Goal: Check status

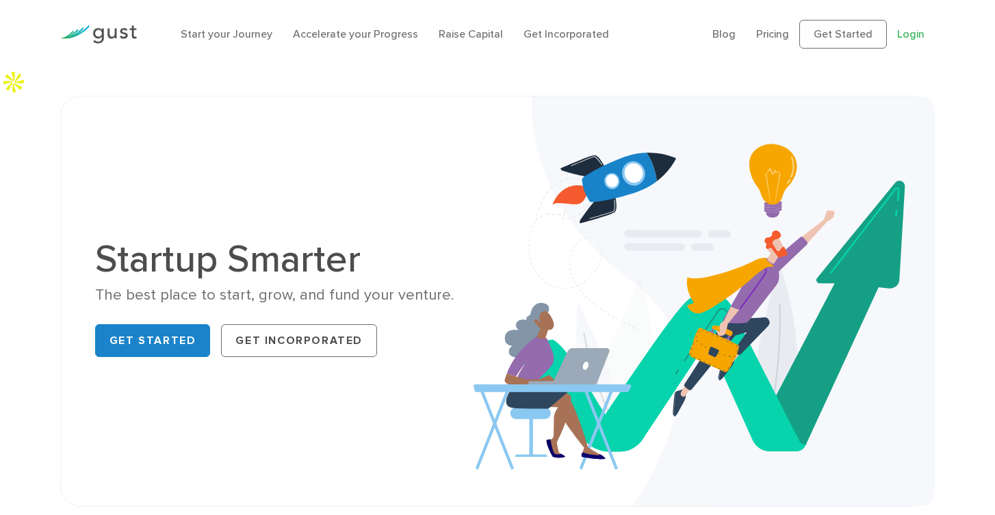
click at [907, 35] on link "Login" at bounding box center [910, 33] width 27 height 13
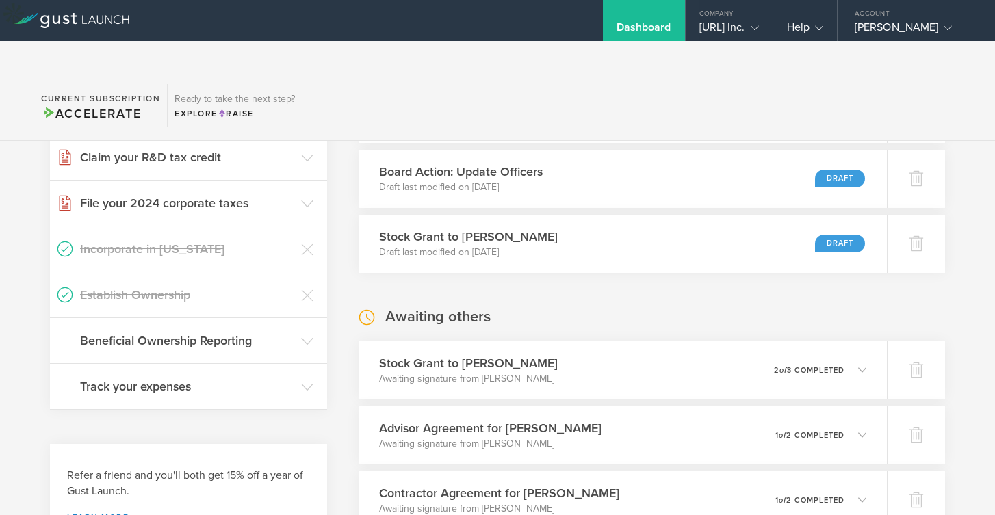
scroll to position [337, 0]
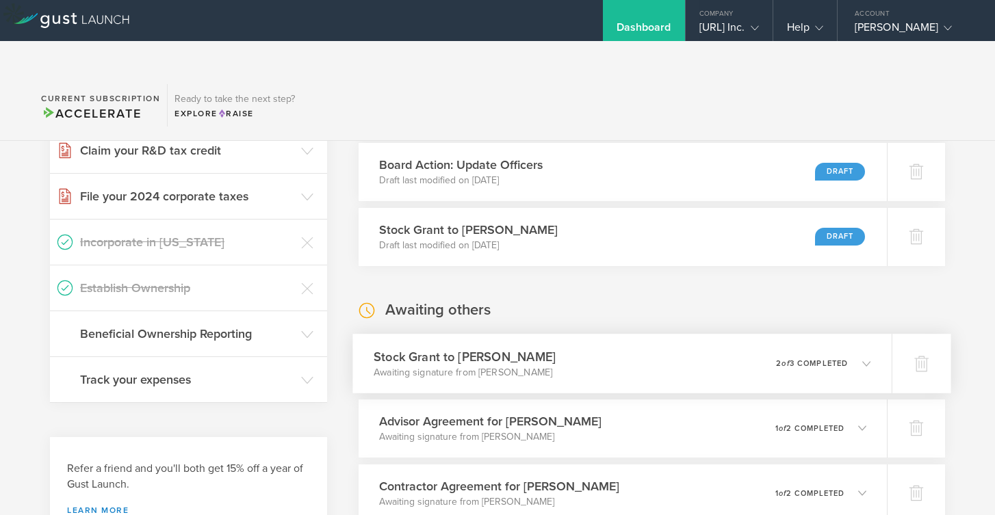
click at [649, 347] on div "Stock Grant to [PERSON_NAME] Awaiting signature from [PERSON_NAME] 0 undelivera…" at bounding box center [622, 364] width 538 height 60
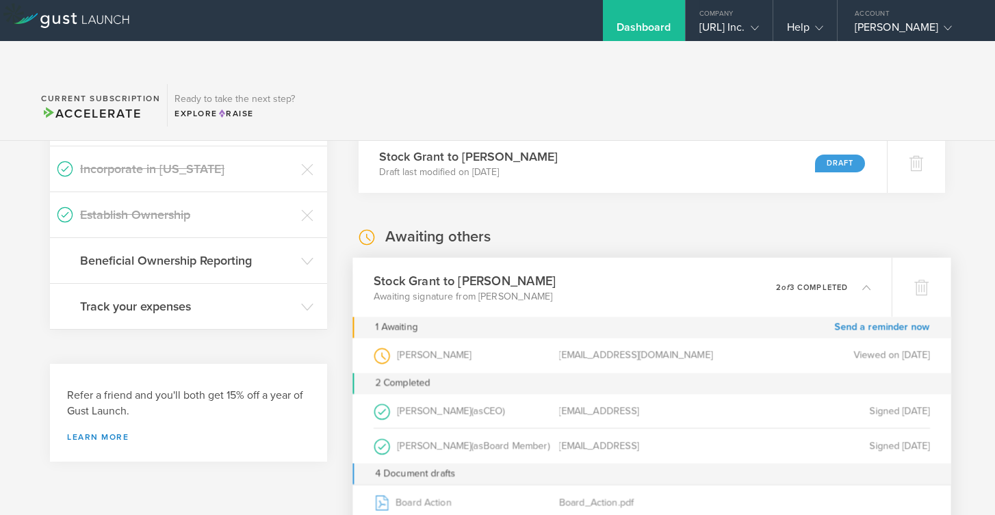
scroll to position [402, 0]
